Goal: Task Accomplishment & Management: Use online tool/utility

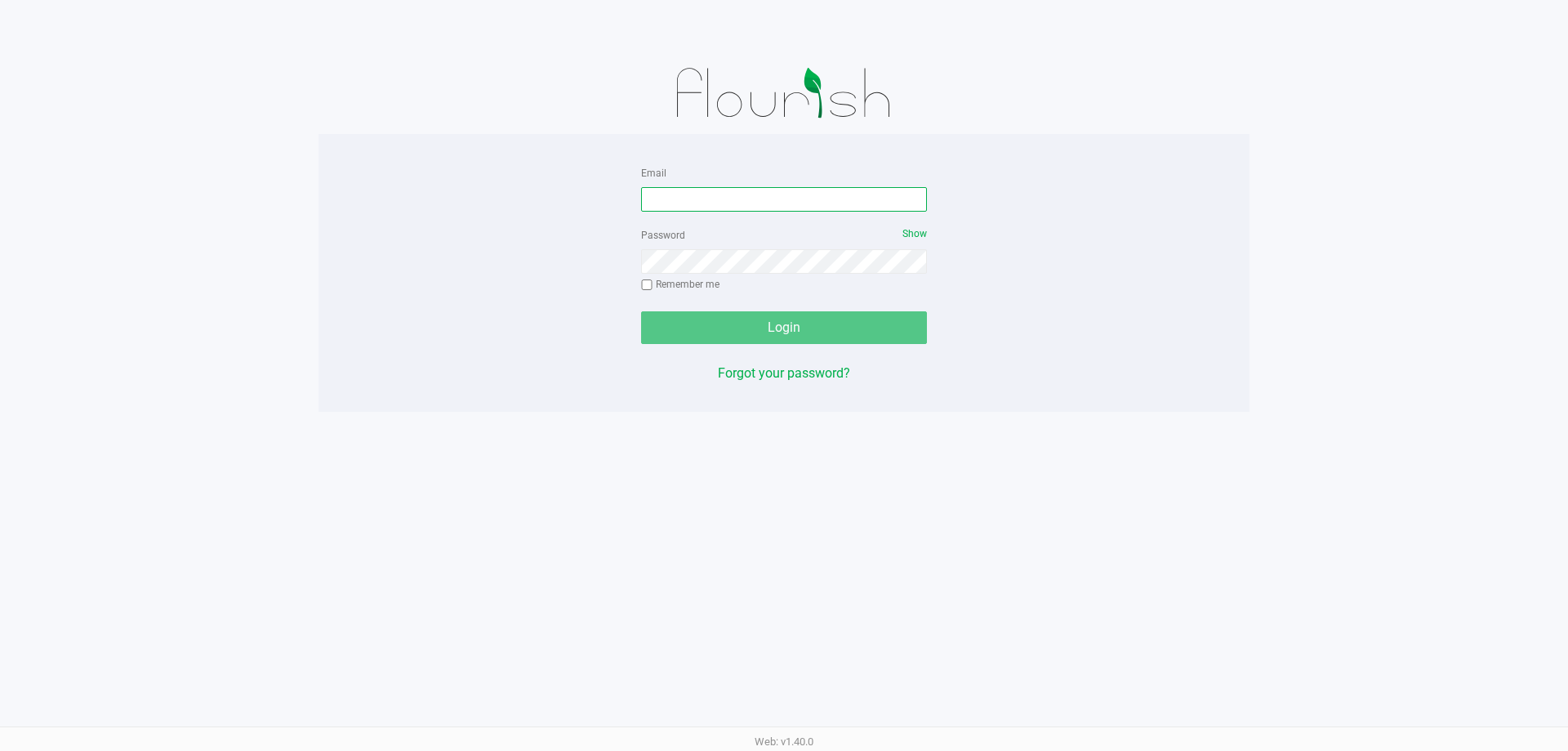
click at [811, 202] on input "Email" at bounding box center [783, 199] width 285 height 25
type input "[EMAIL_ADDRESS][DOMAIN_NAME]"
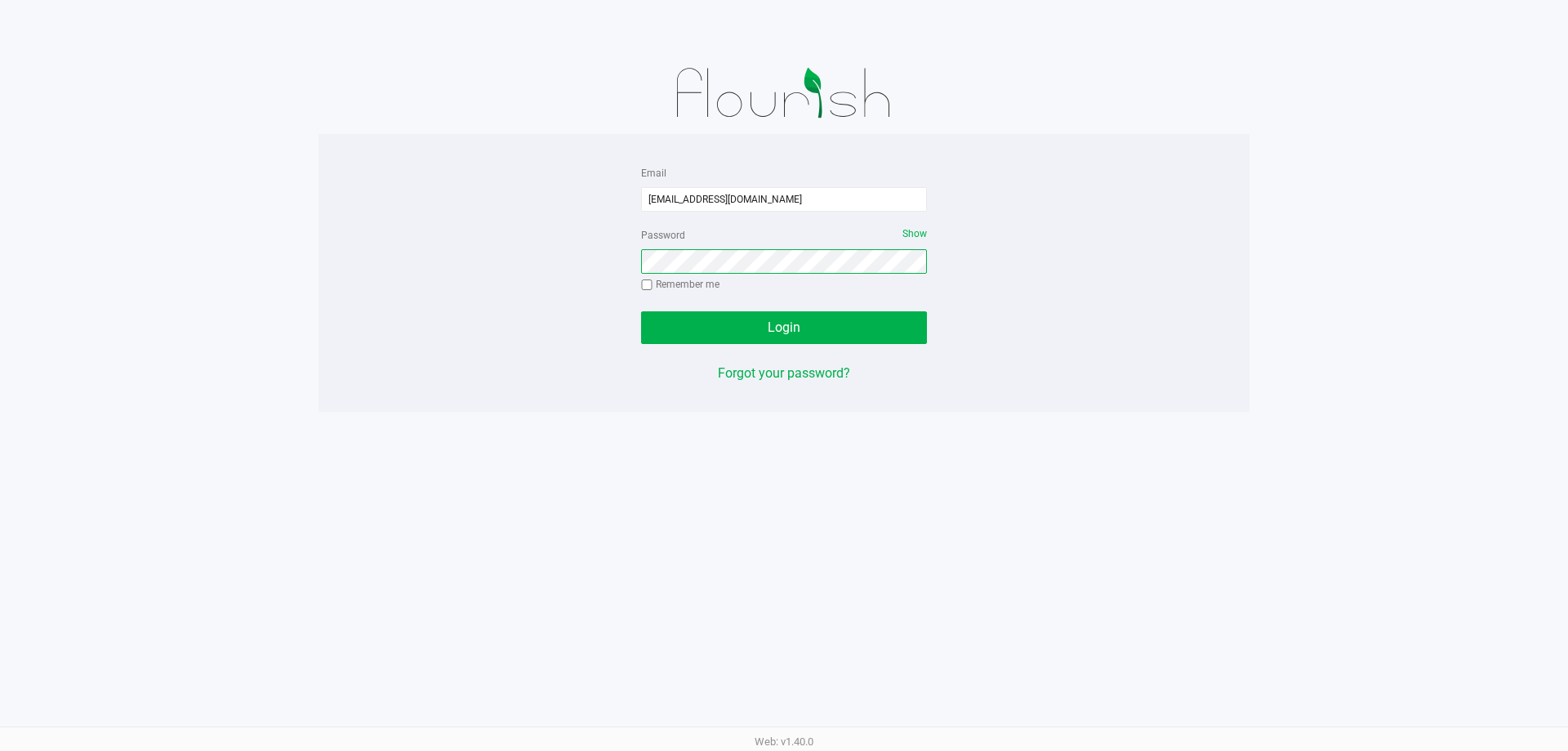
click at [641, 311] on button "Login" at bounding box center [783, 327] width 285 height 32
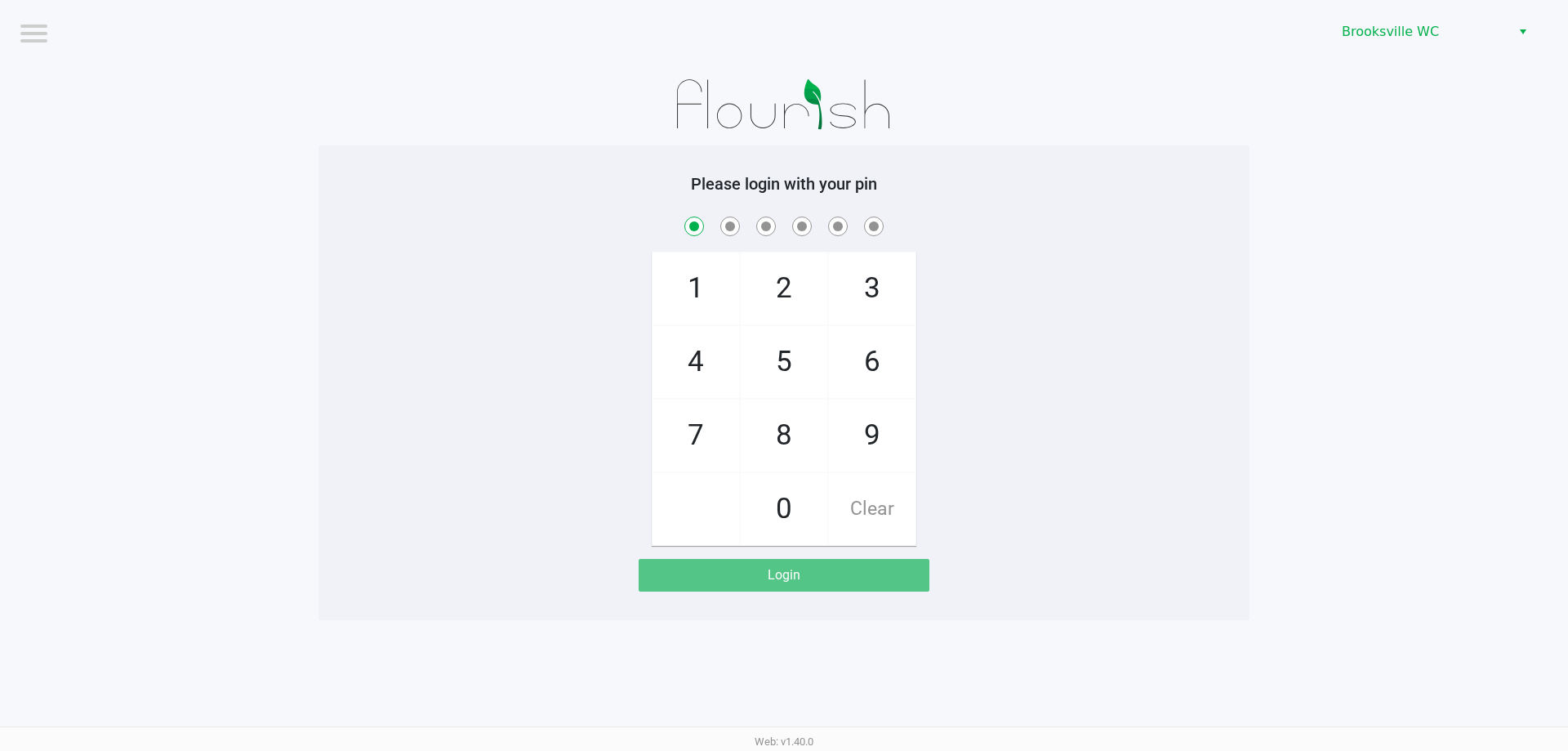
checkbox input "true"
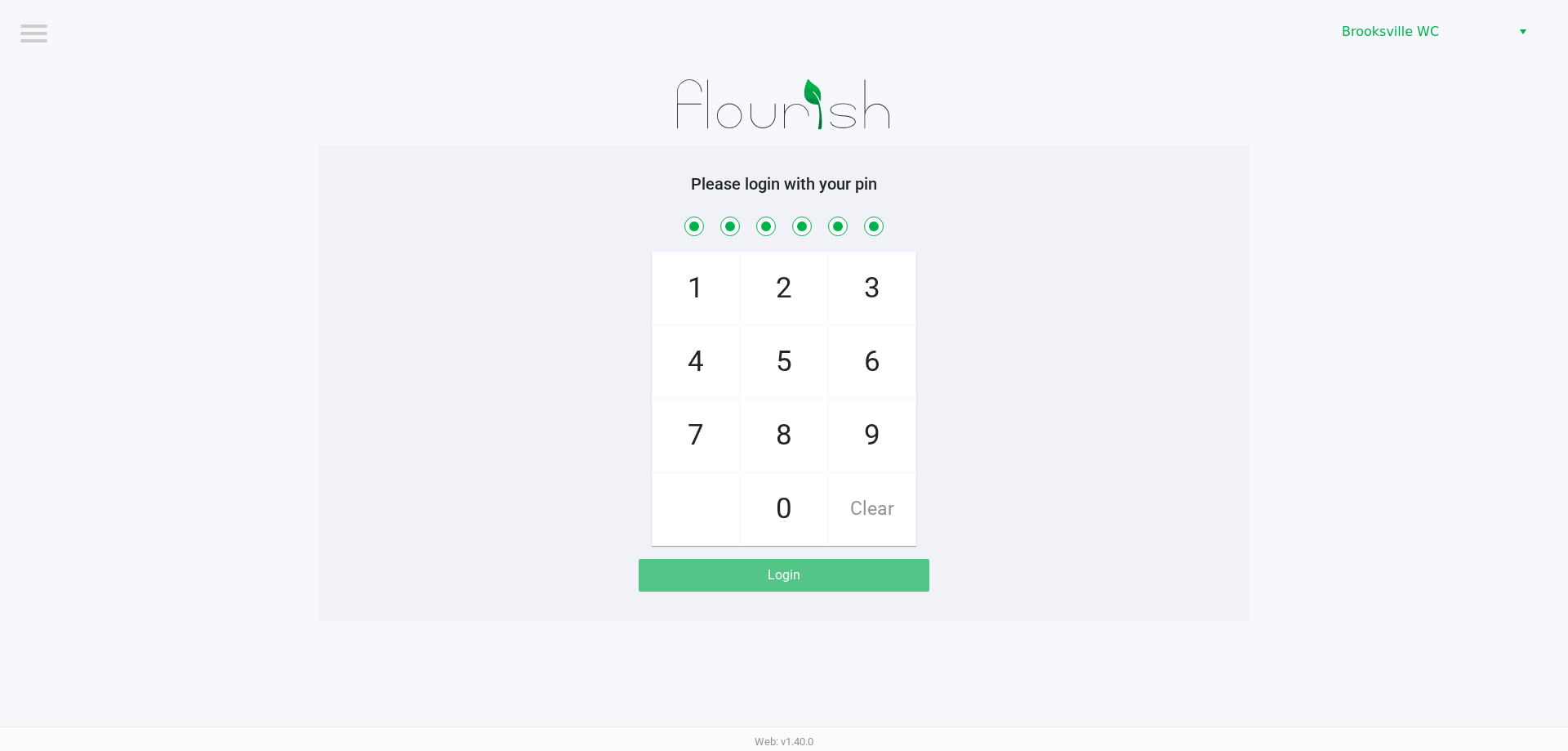
checkbox input "true"
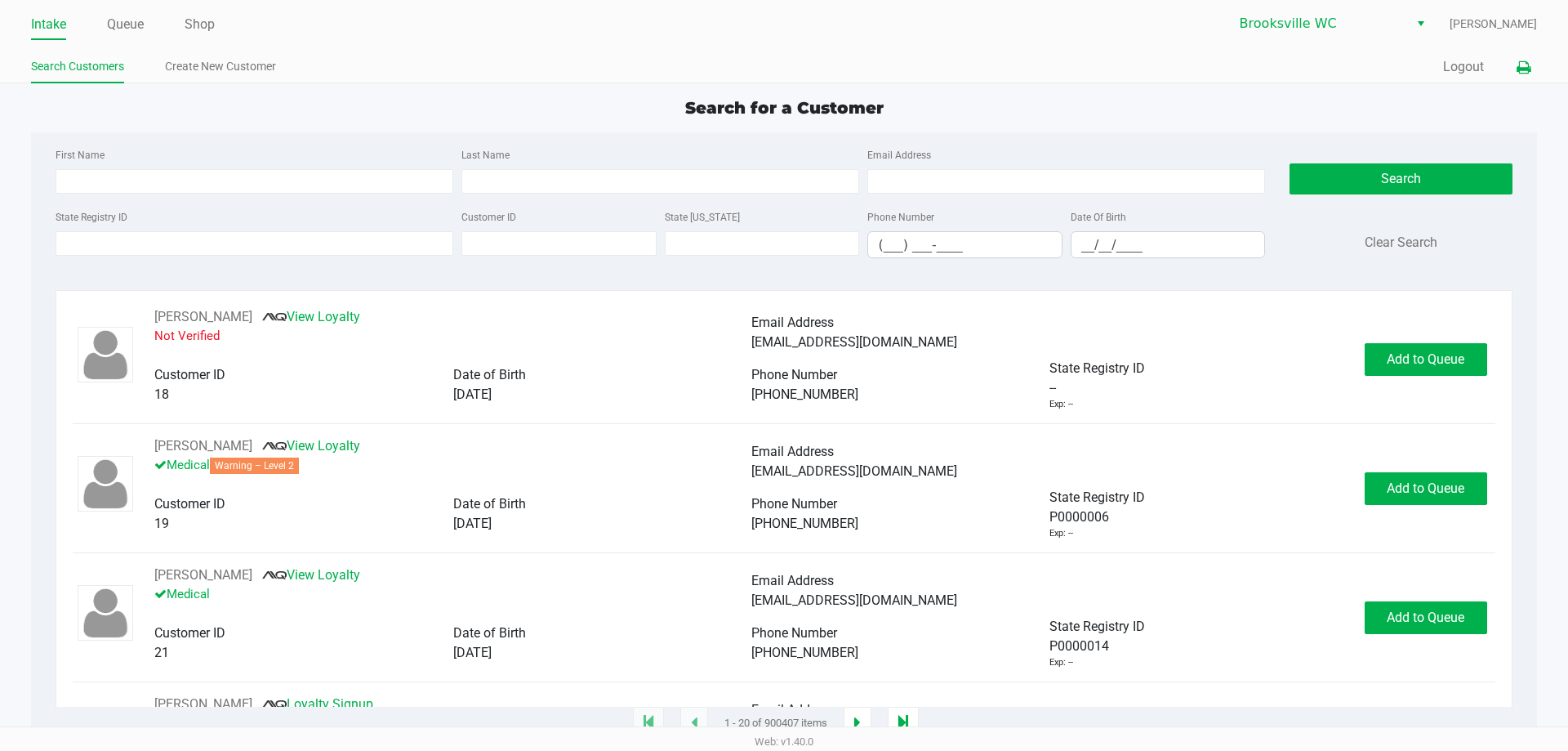
click at [1526, 70] on icon at bounding box center [1523, 67] width 14 height 11
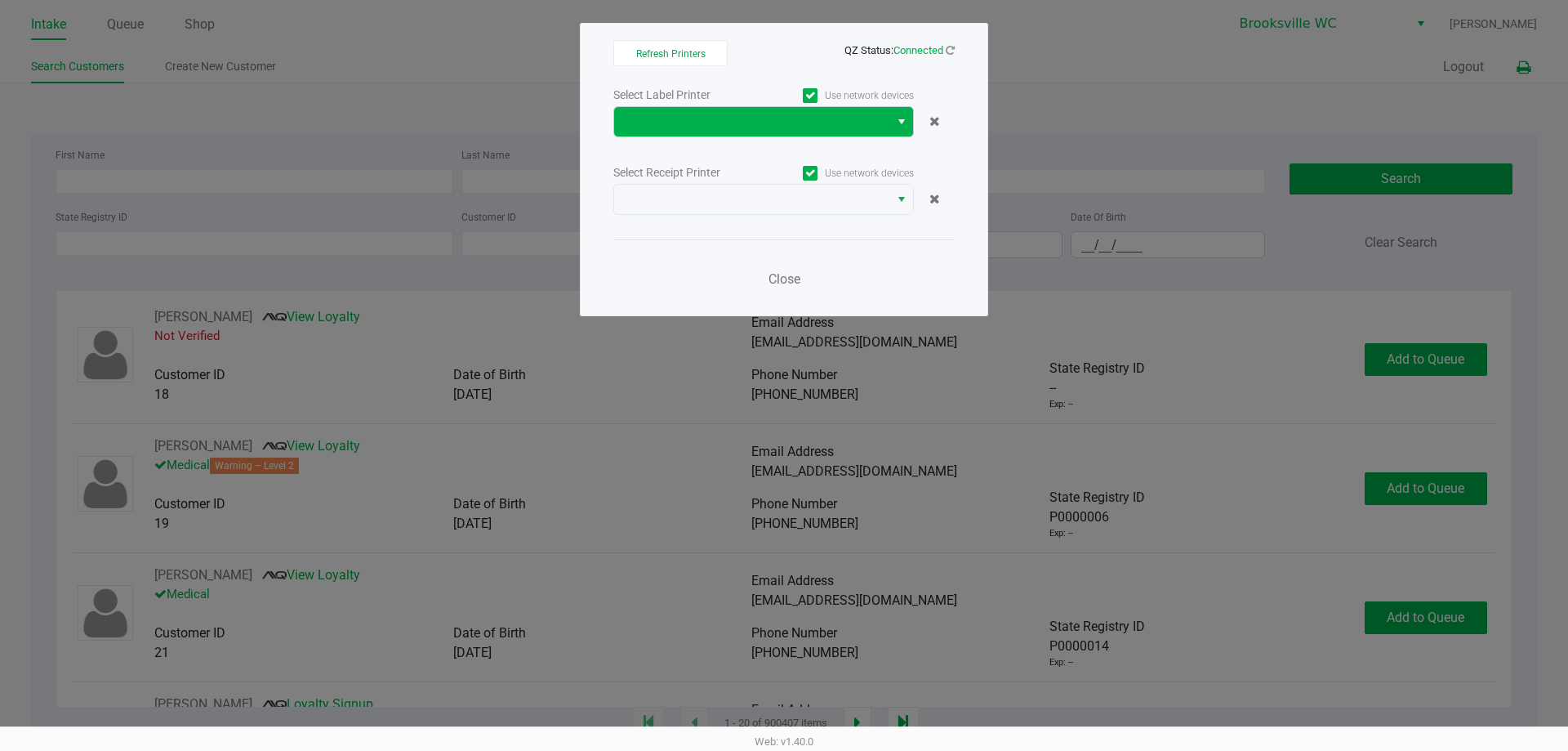
click at [894, 121] on button "Select" at bounding box center [901, 122] width 24 height 29
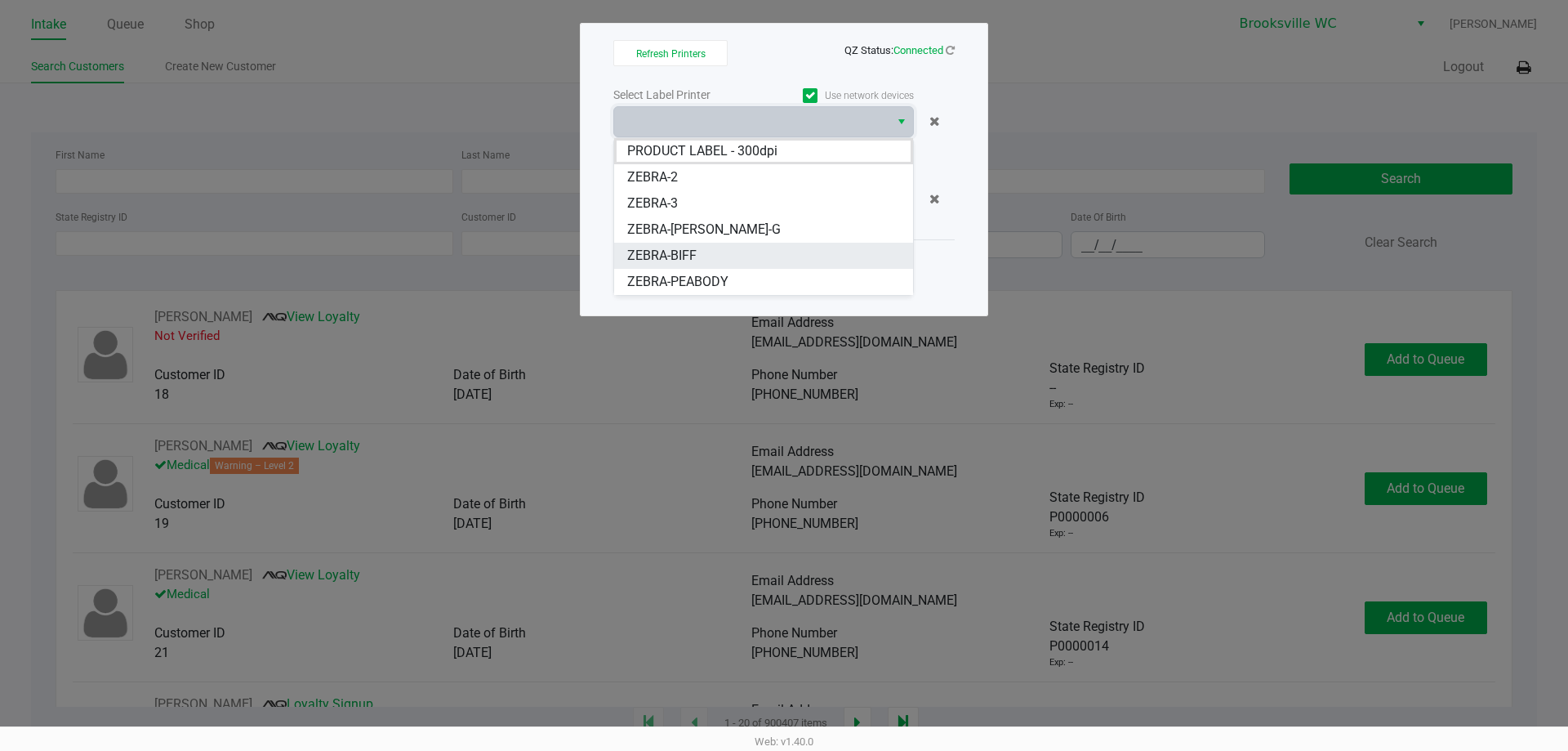
click at [722, 248] on li "ZEBRA-BIFF" at bounding box center [764, 256] width 299 height 26
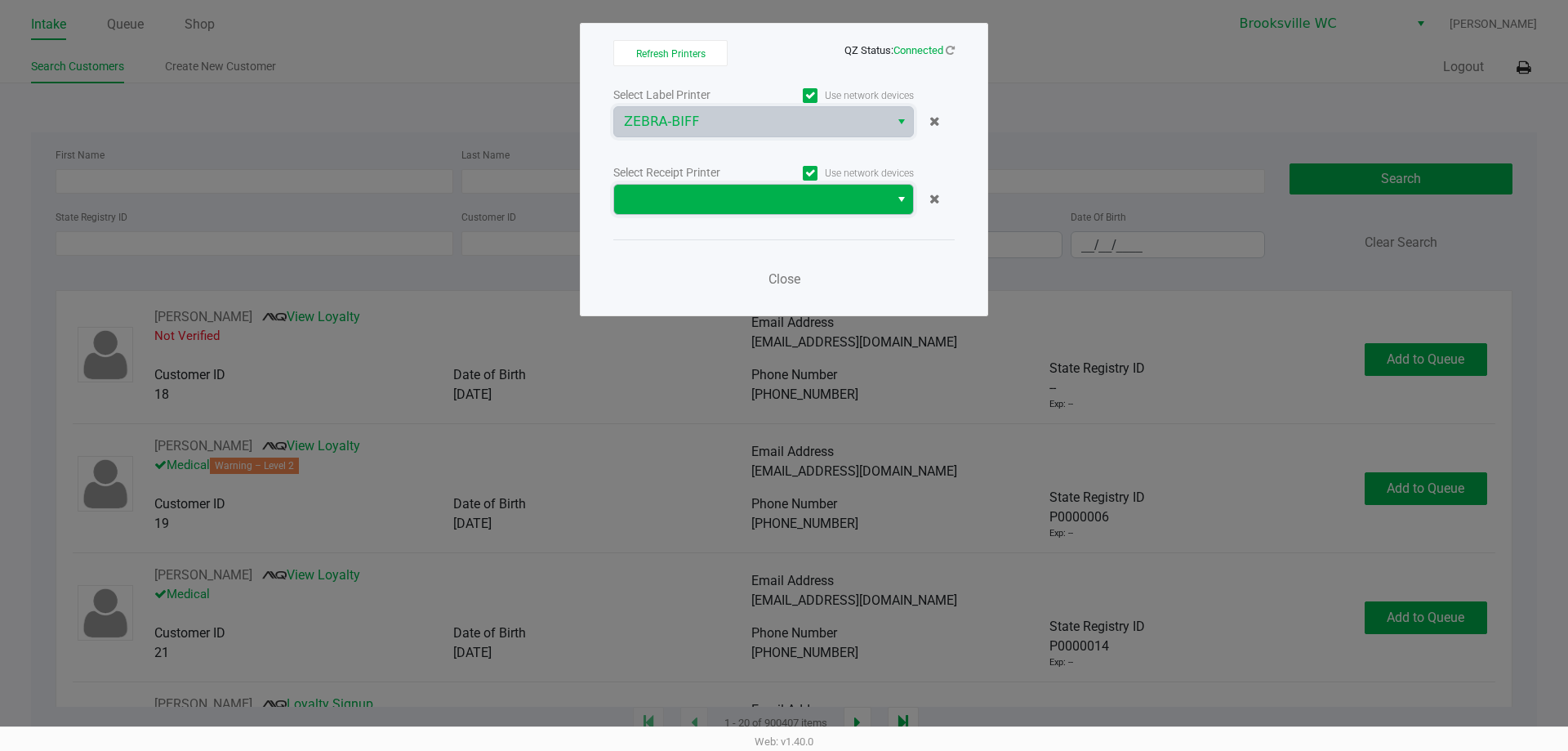
click at [865, 196] on span at bounding box center [752, 199] width 256 height 20
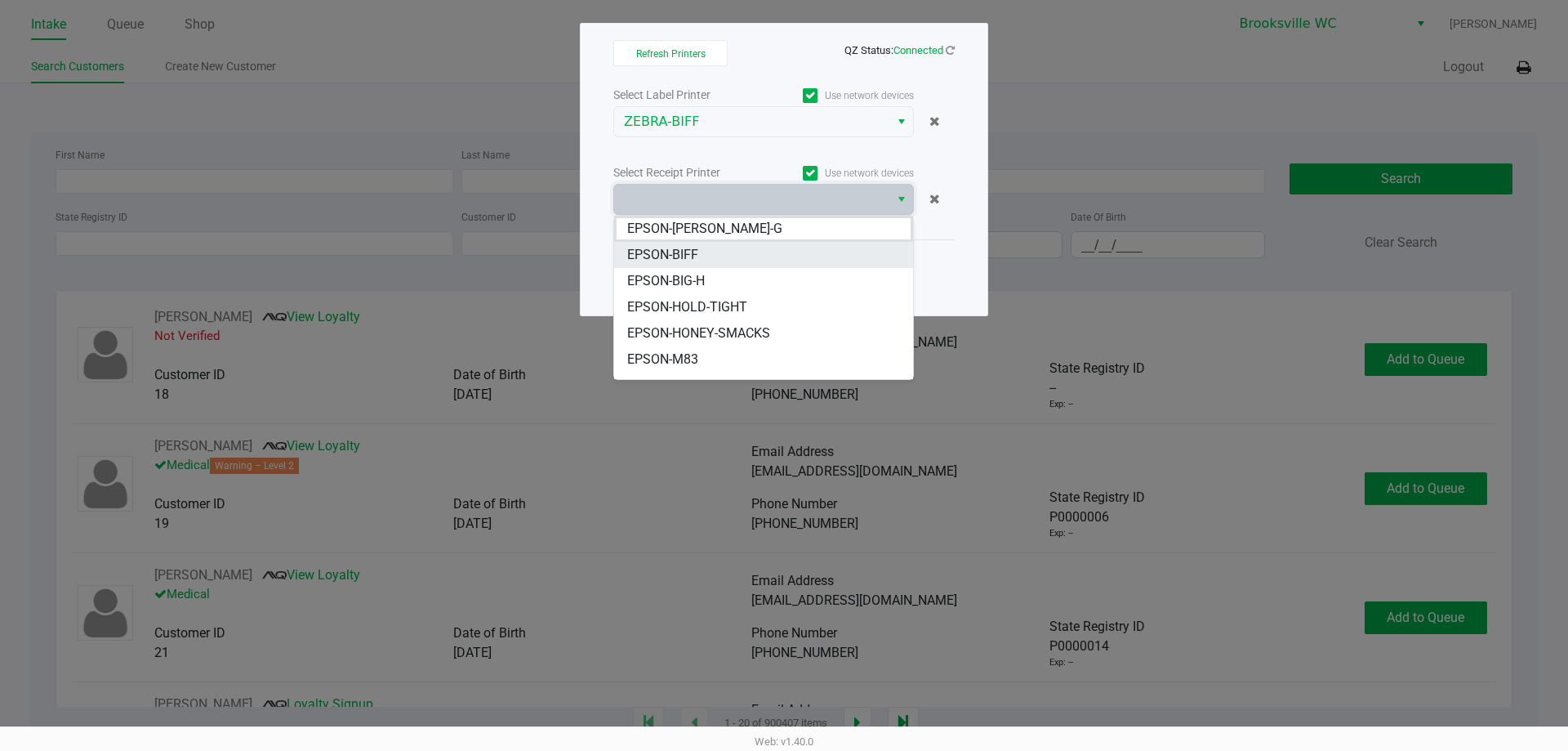
click at [693, 246] on span "EPSON-BIFF" at bounding box center [662, 254] width 71 height 20
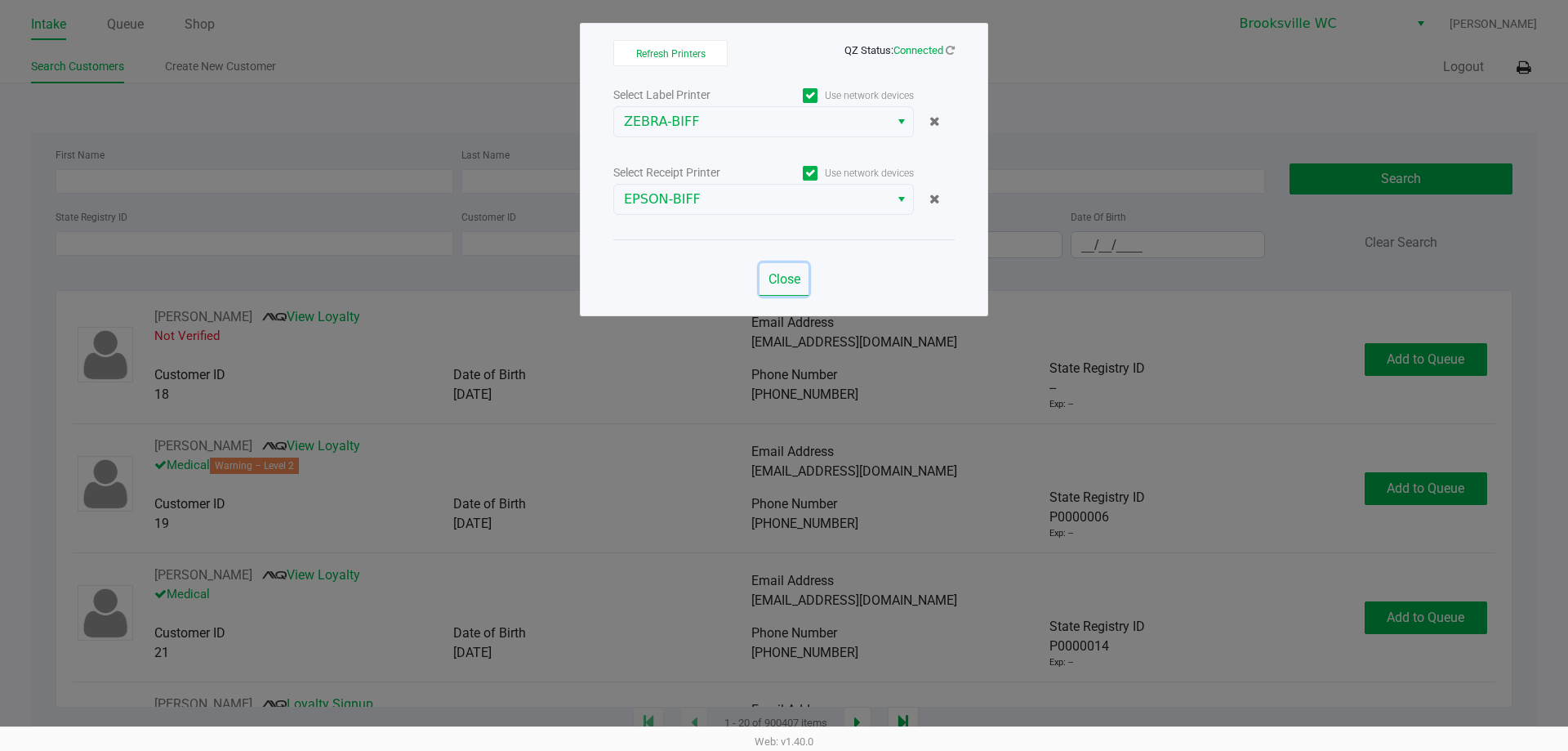
click at [779, 271] on span "Close" at bounding box center [784, 279] width 32 height 15
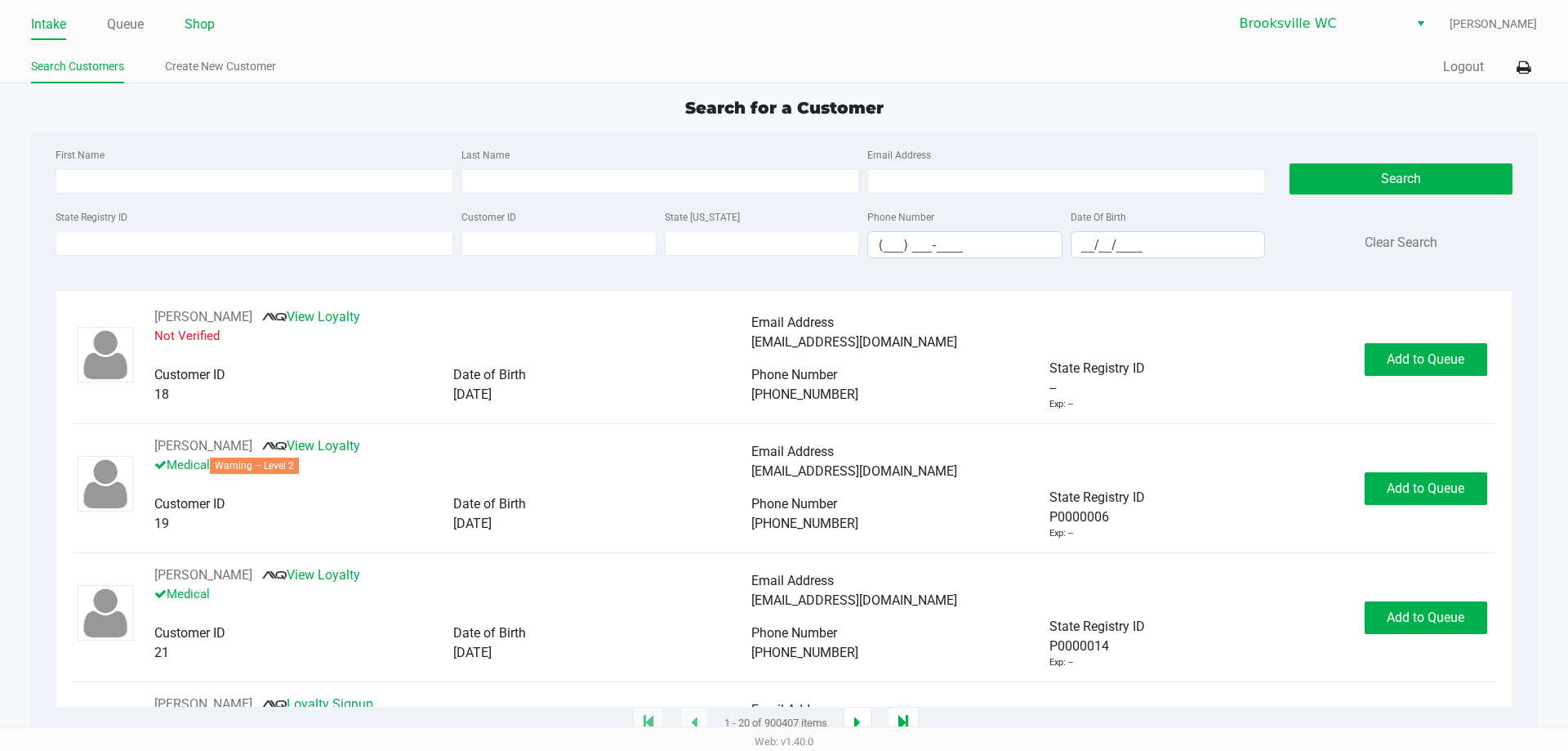
click at [199, 24] on link "Shop" at bounding box center [199, 24] width 30 height 23
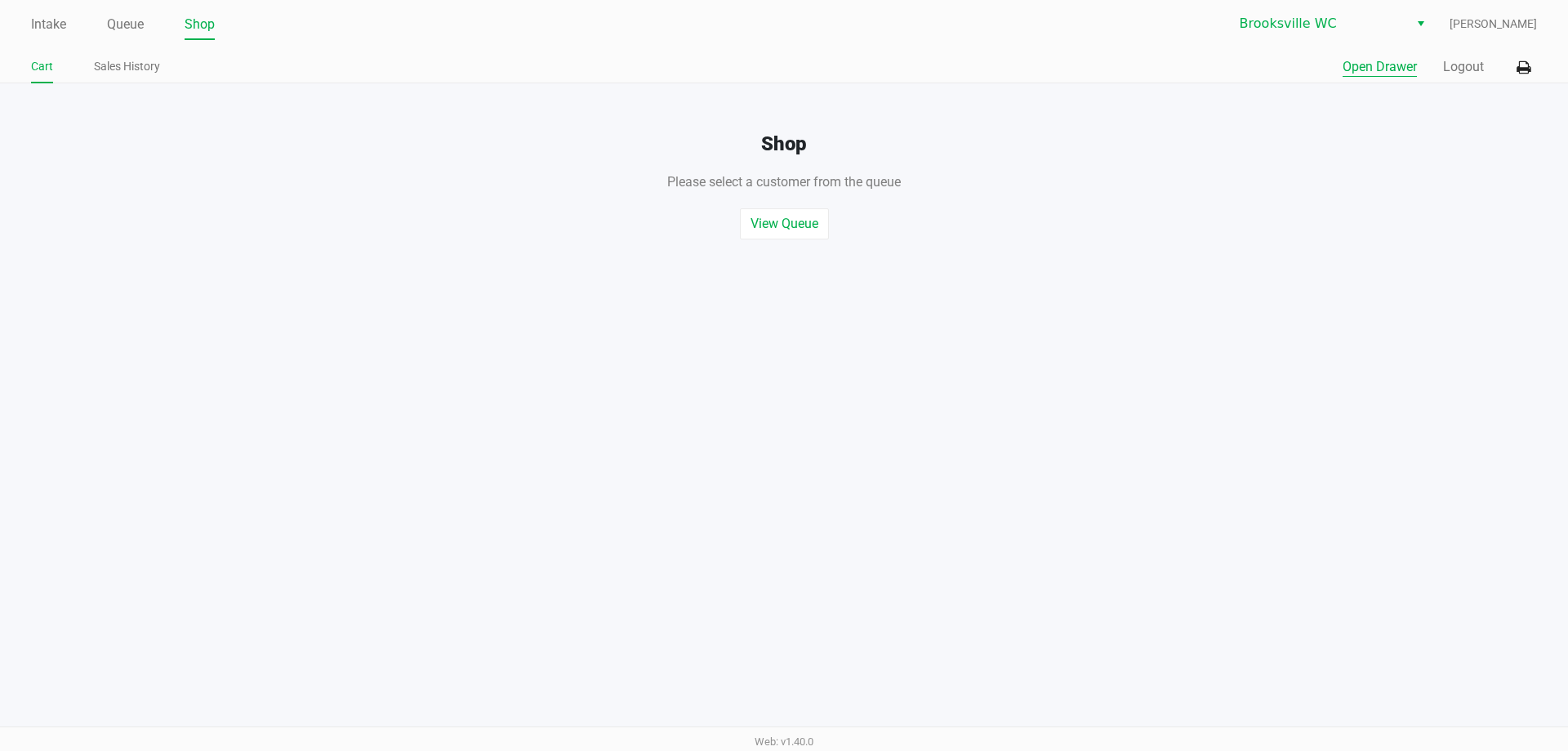
click at [1412, 58] on button "Open Drawer" at bounding box center [1379, 66] width 74 height 20
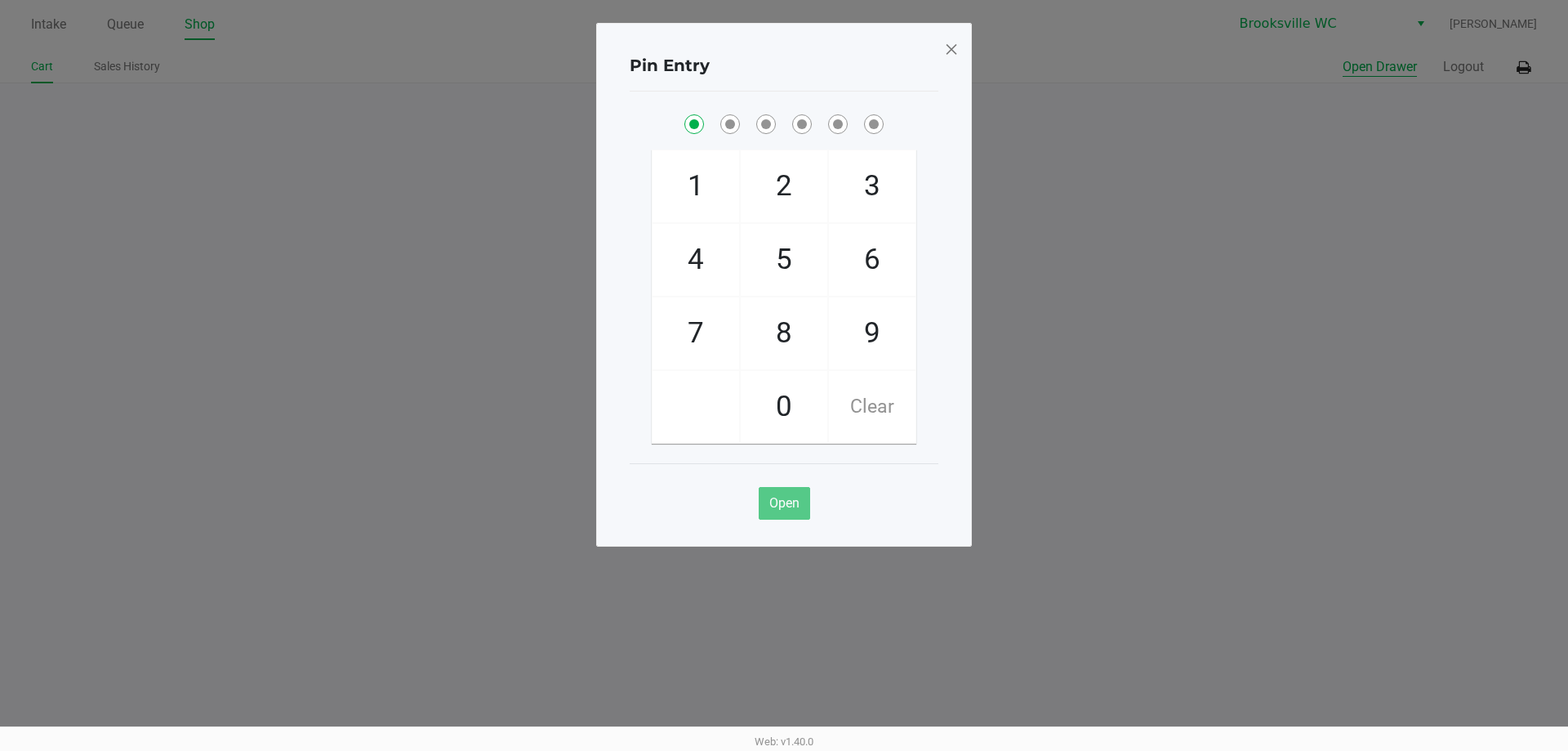
checkbox input "true"
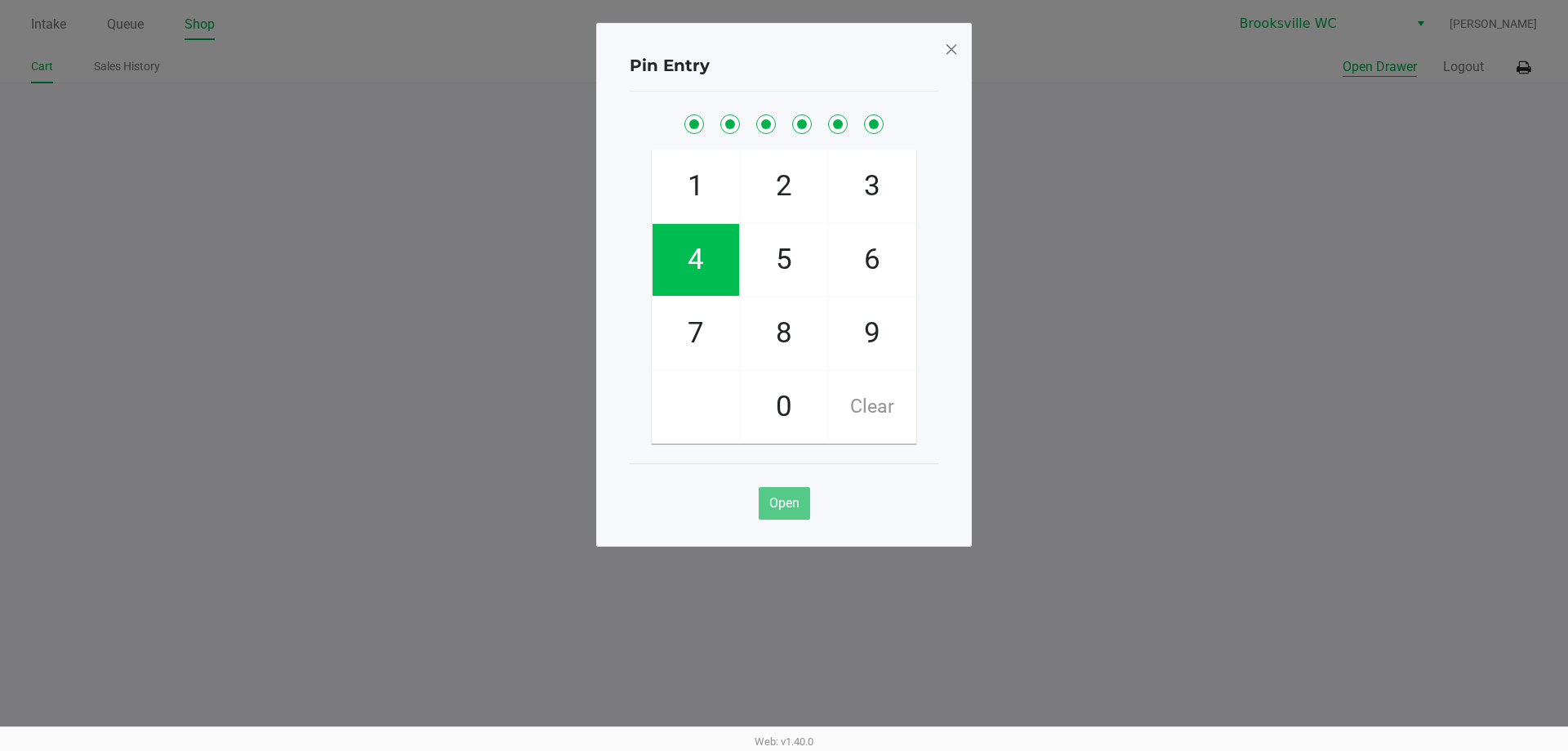
checkbox input "true"
